Goal: Transaction & Acquisition: Purchase product/service

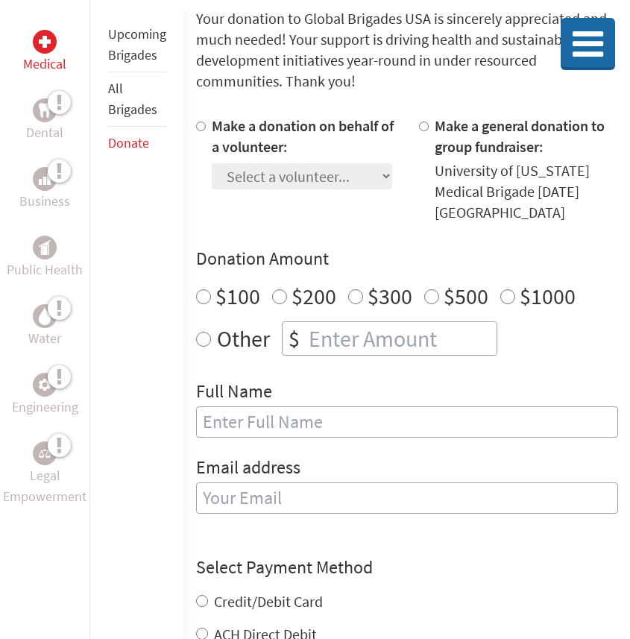
scroll to position [309, 0]
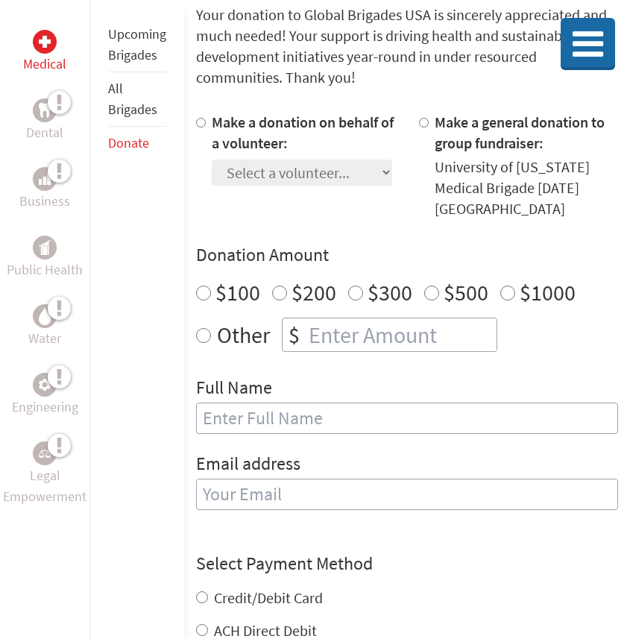
click at [204, 121] on input "Make a donation on behalf of a volunteer:" at bounding box center [201, 123] width 10 height 10
radio input "true"
click at [355, 174] on select "Select a volunteer... Aastha Gandhi Alexis Reardon Anna Fryer Ashlyn Darling Av…" at bounding box center [302, 172] width 180 height 26
click at [198, 120] on input "Make a donation on behalf of a volunteer:" at bounding box center [201, 123] width 10 height 10
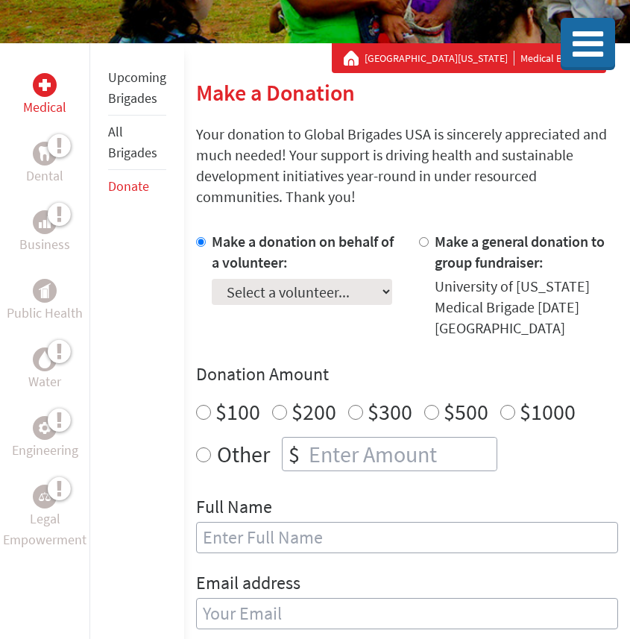
scroll to position [130, 0]
